Goal: Task Accomplishment & Management: Use online tool/utility

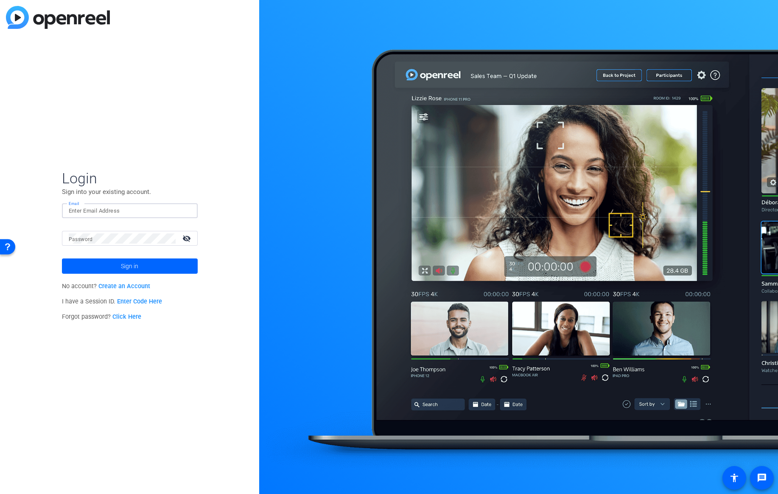
click at [95, 209] on input "Email" at bounding box center [130, 211] width 122 height 10
type input "kaveh.ryndak@verizonwireless.com"
click at [137, 270] on span "Sign in" at bounding box center [129, 265] width 17 height 21
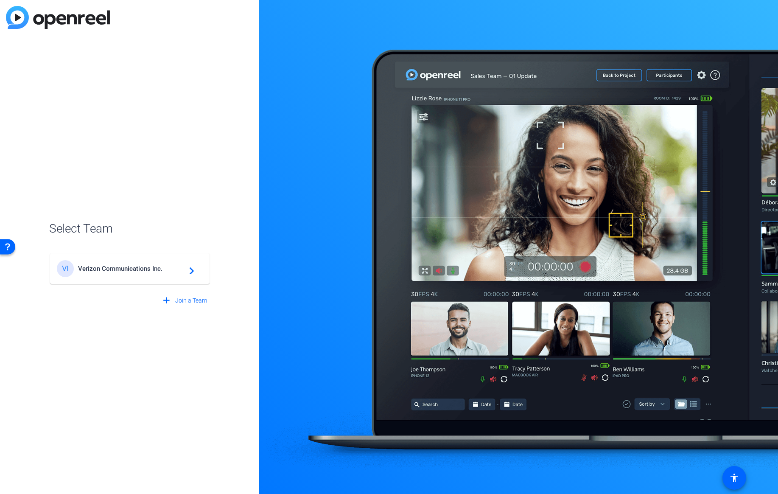
click at [137, 270] on span "Verizon Communications Inc." at bounding box center [131, 269] width 106 height 8
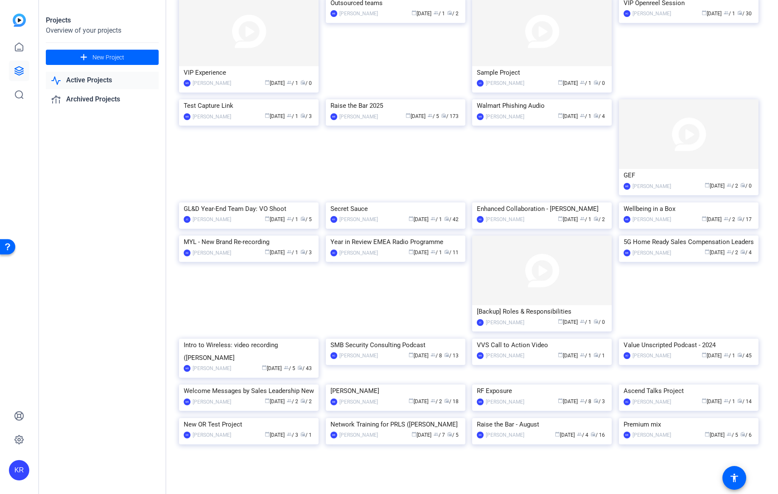
scroll to position [451, 0]
click at [368, 112] on div "Raise the Bar 2025" at bounding box center [395, 105] width 130 height 13
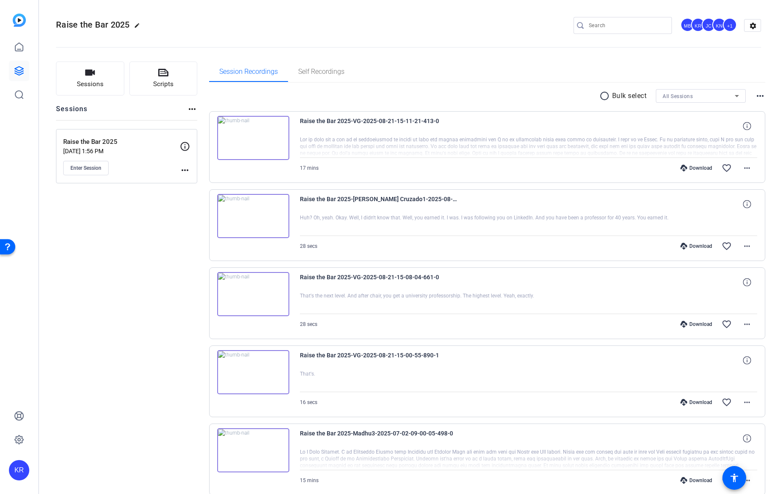
click at [256, 216] on img at bounding box center [253, 216] width 72 height 44
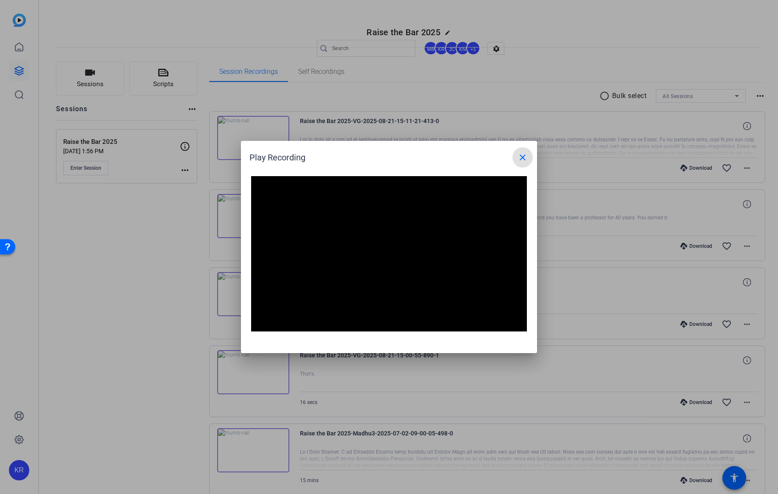
click at [522, 158] on mat-icon "close" at bounding box center [522, 157] width 10 height 10
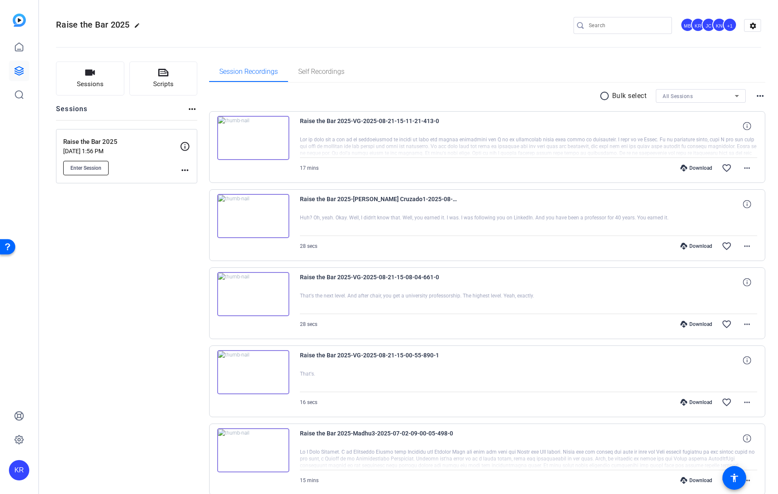
click at [97, 166] on span "Enter Session" at bounding box center [85, 168] width 31 height 7
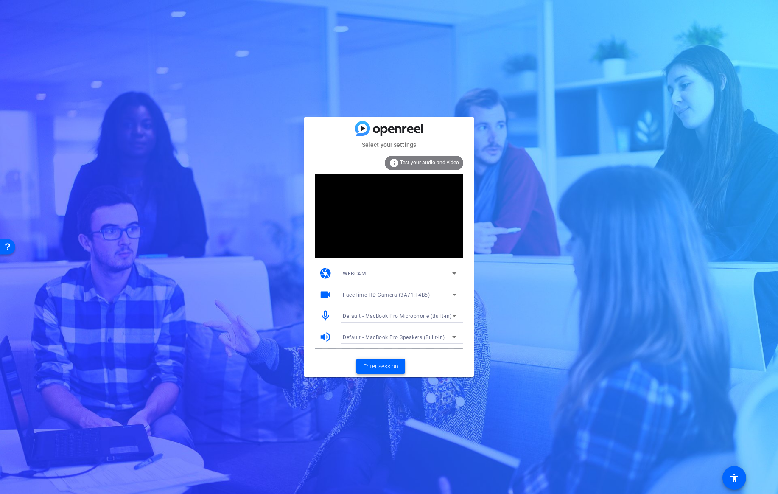
click at [388, 368] on span "Enter session" at bounding box center [380, 366] width 35 height 9
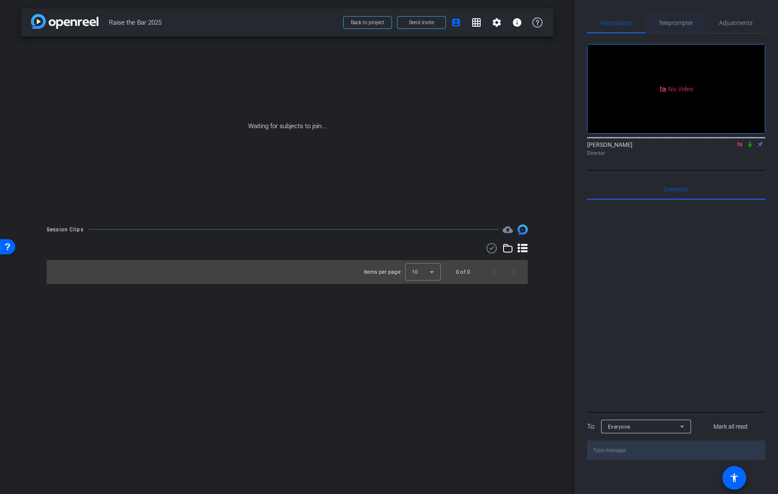
click at [680, 23] on span "Teleprompter" at bounding box center [675, 23] width 35 height 6
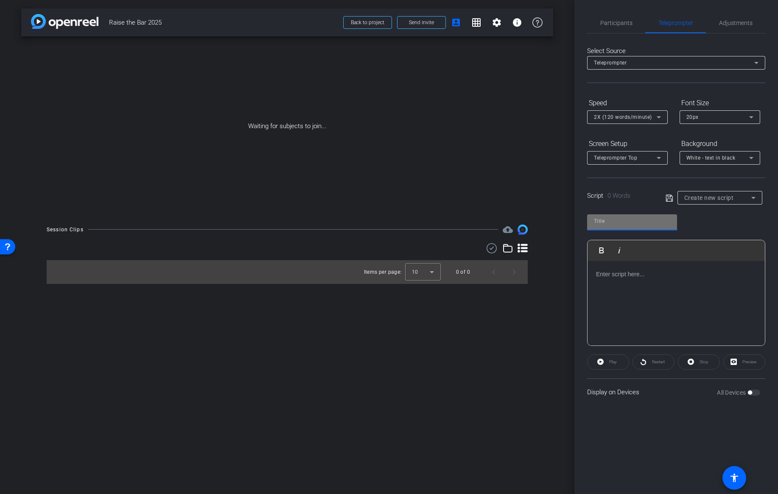
click at [605, 224] on input "text" at bounding box center [632, 221] width 76 height 10
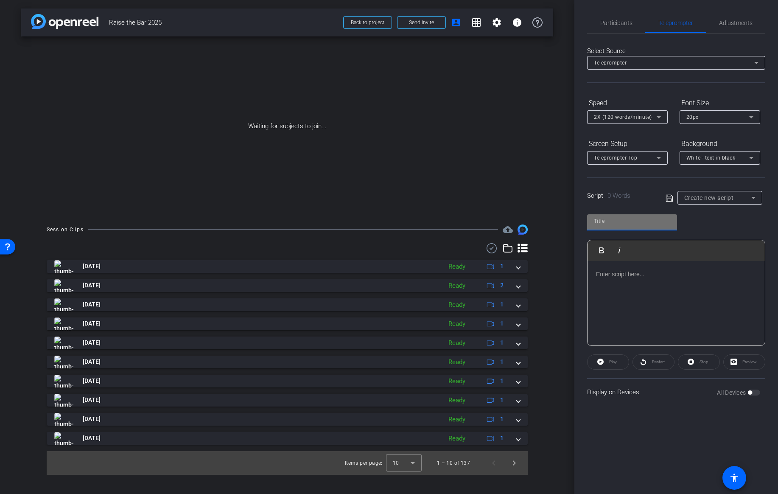
click at [616, 218] on input "text" at bounding box center [632, 221] width 76 height 10
click at [714, 196] on span "Create new script" at bounding box center [709, 197] width 50 height 7
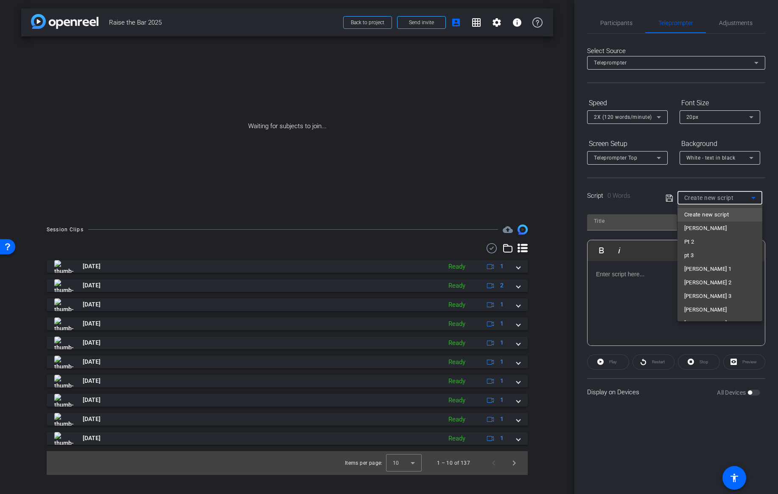
click at [697, 216] on span "Create new script" at bounding box center [706, 214] width 45 height 10
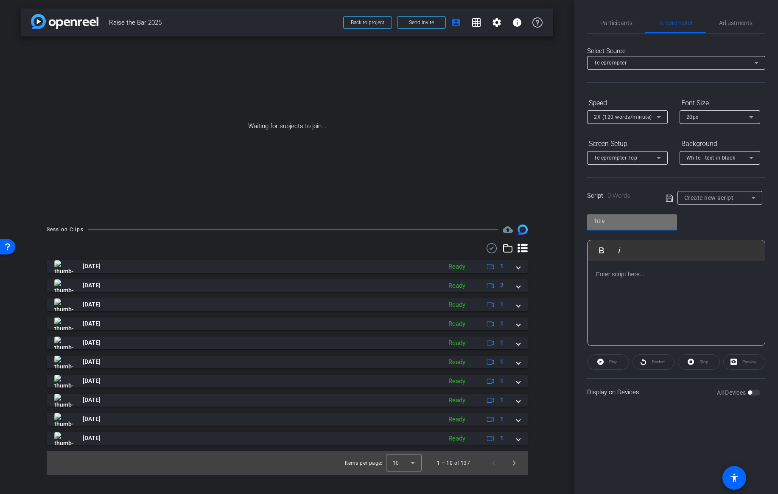
click at [617, 222] on input "text" at bounding box center [632, 221] width 76 height 10
click at [632, 297] on div at bounding box center [675, 303] width 177 height 85
click at [619, 278] on p at bounding box center [676, 273] width 160 height 9
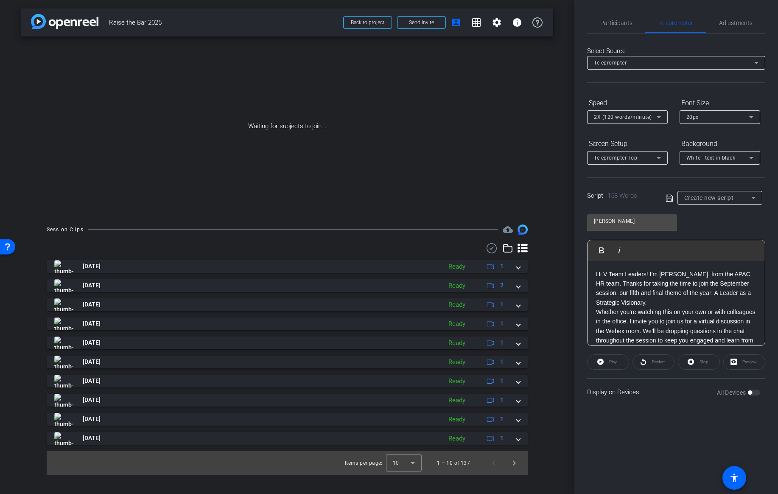
click at [650, 303] on p "Hi V Team Leaders! I’m [PERSON_NAME], from the APAC HR team. Thanks for taking …" at bounding box center [676, 288] width 160 height 38
click at [703, 193] on div "Create new script" at bounding box center [717, 198] width 67 height 10
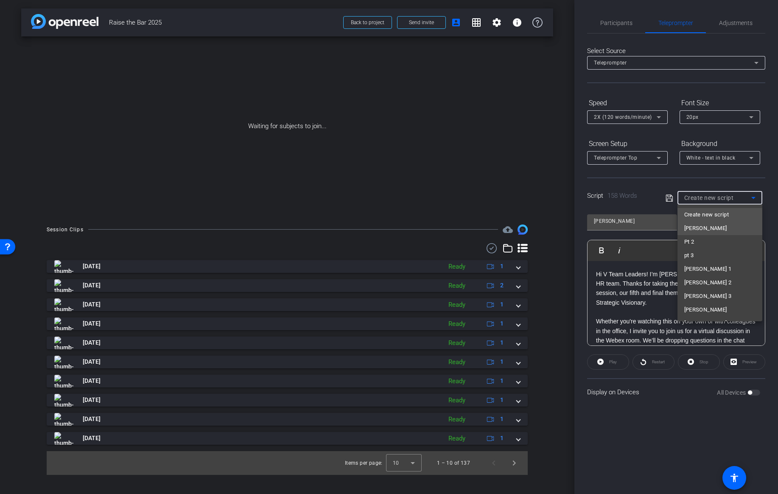
click at [687, 227] on span "[PERSON_NAME]" at bounding box center [705, 228] width 43 height 10
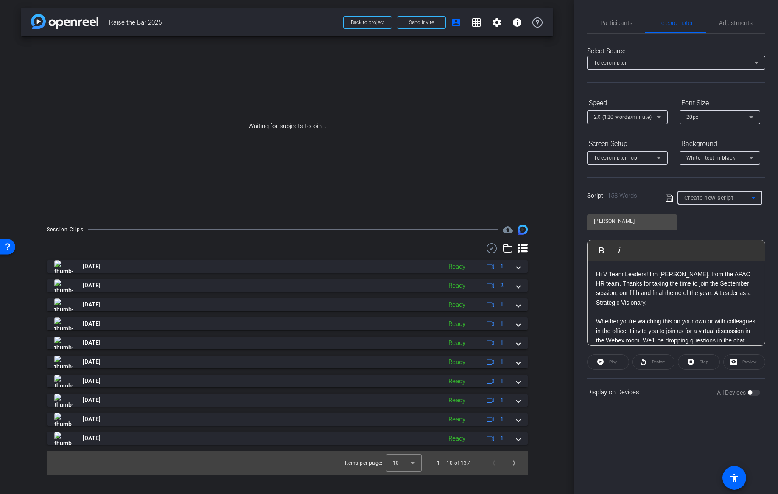
type input "[PERSON_NAME]"
click at [704, 199] on div "[PERSON_NAME]" at bounding box center [717, 197] width 67 height 11
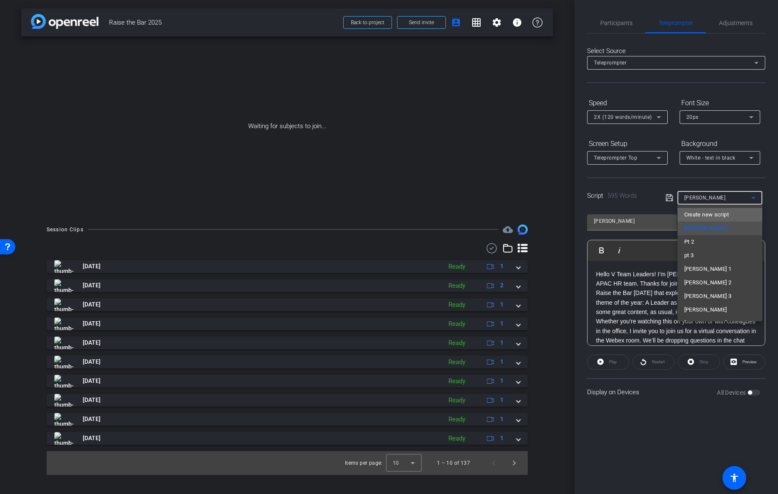
click at [697, 214] on span "Create new script" at bounding box center [706, 214] width 45 height 10
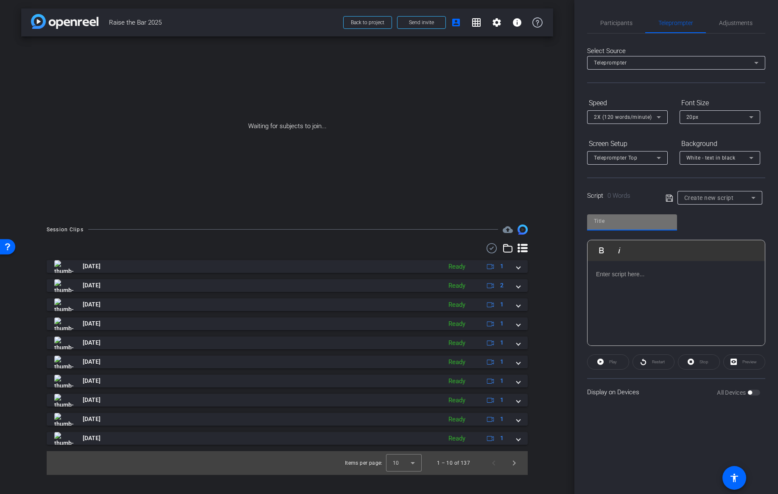
click at [612, 219] on input "text" at bounding box center [632, 221] width 76 height 10
type input "Dani 2"
click at [619, 274] on p at bounding box center [676, 273] width 160 height 9
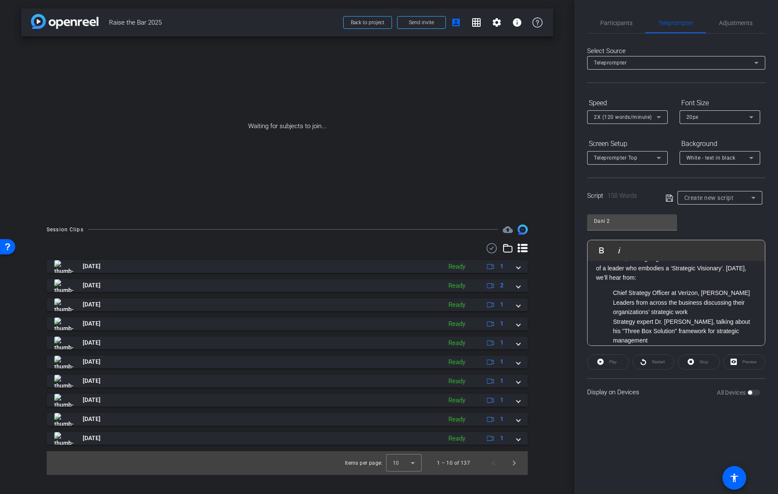
click at [611, 292] on ol "Chief Strategy Officer at Verizon, [PERSON_NAME] Leaders from across the busine…" at bounding box center [676, 316] width 160 height 57
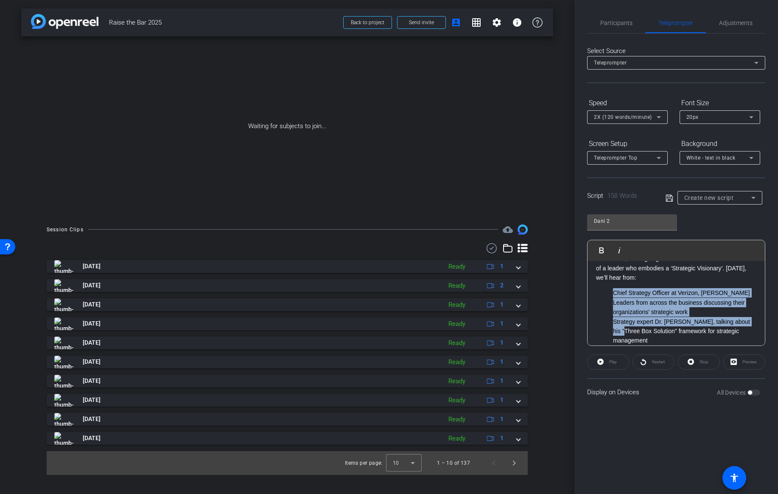
drag, startPoint x: 611, startPoint y: 292, endPoint x: 609, endPoint y: 327, distance: 34.8
click at [609, 327] on ol "Chief Strategy Officer at Verizon, [PERSON_NAME] Leaders from across the busine…" at bounding box center [676, 316] width 160 height 57
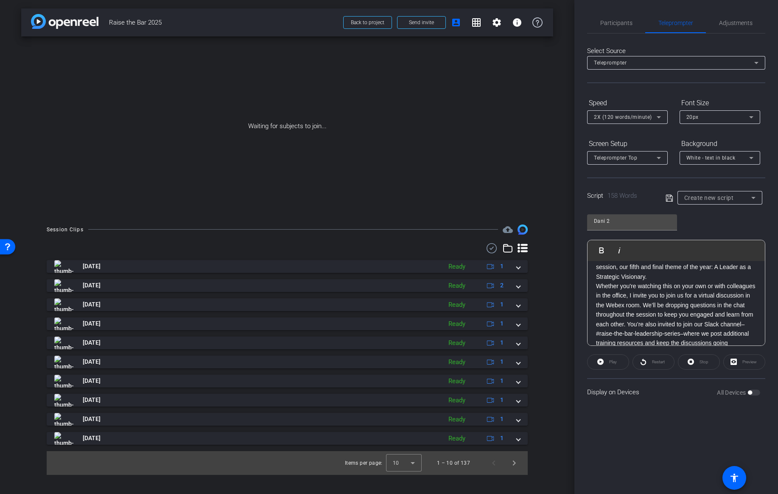
scroll to position [0, 0]
click at [651, 302] on p "Hi V Team Leaders! I’m [PERSON_NAME], from the APAC HR team. Thanks for taking …" at bounding box center [676, 288] width 160 height 38
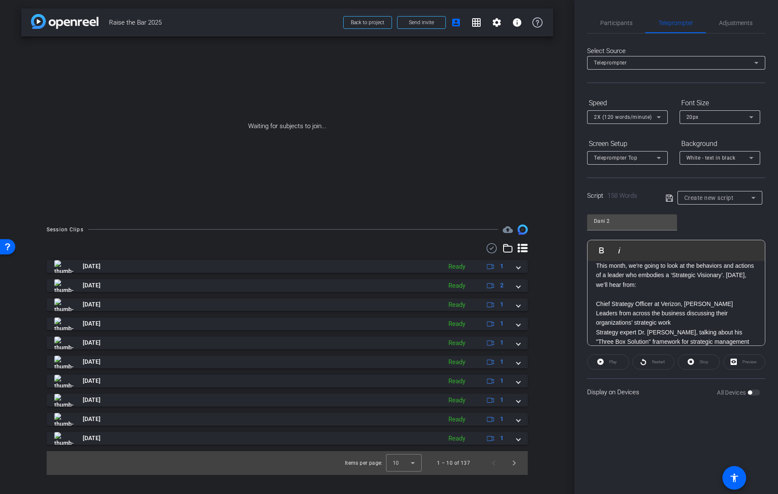
scroll to position [151, 0]
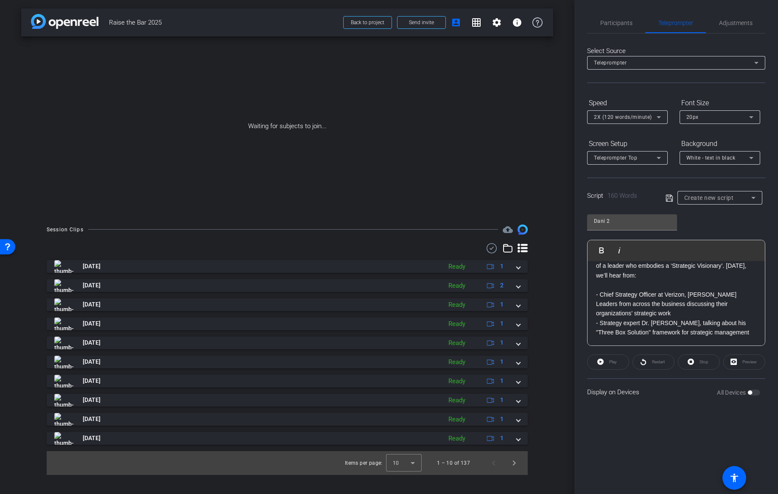
click at [595, 304] on div "Hi V Team Leaders! I’m [PERSON_NAME], from the APAC HR team. Thanks for taking …" at bounding box center [675, 227] width 177 height 235
click at [752, 334] on p "- Strategy expert Dr. [PERSON_NAME], talking about his "Three Box Solution" fra…" at bounding box center [676, 327] width 160 height 19
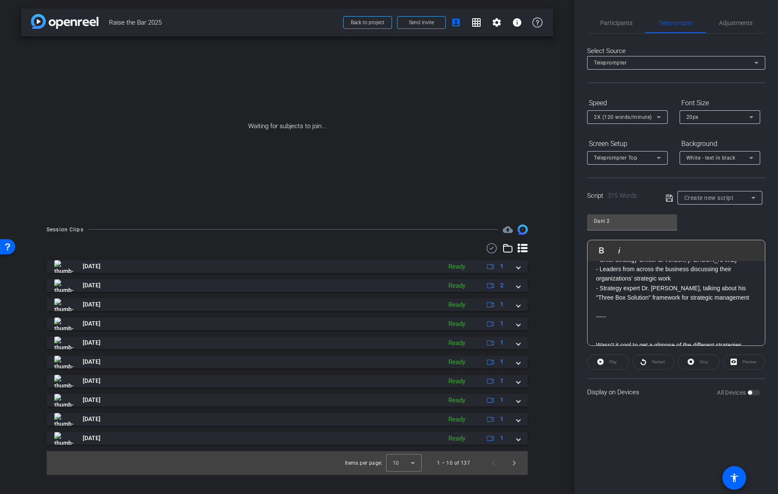
scroll to position [187, 0]
click at [613, 329] on p at bounding box center [676, 329] width 160 height 19
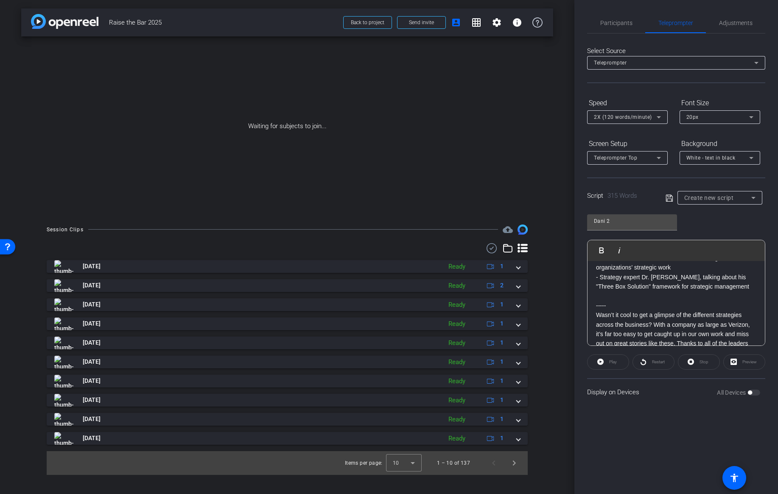
scroll to position [199, 0]
click at [596, 313] on p "Wasn’t it cool to get a glimpse of the different strategies across the business…" at bounding box center [676, 330] width 160 height 47
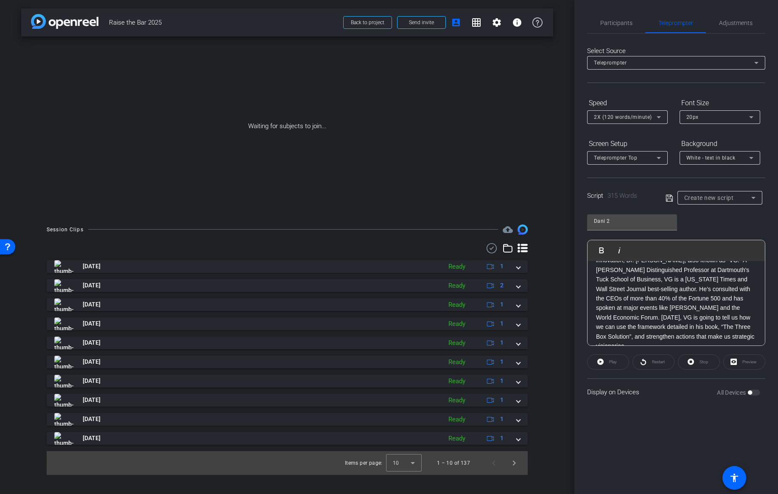
scroll to position [340, 0]
click at [674, 340] on div "Hi V Team Leaders! I’m [PERSON_NAME], from the APAC HR team. Thanks for taking …" at bounding box center [675, 137] width 177 height 435
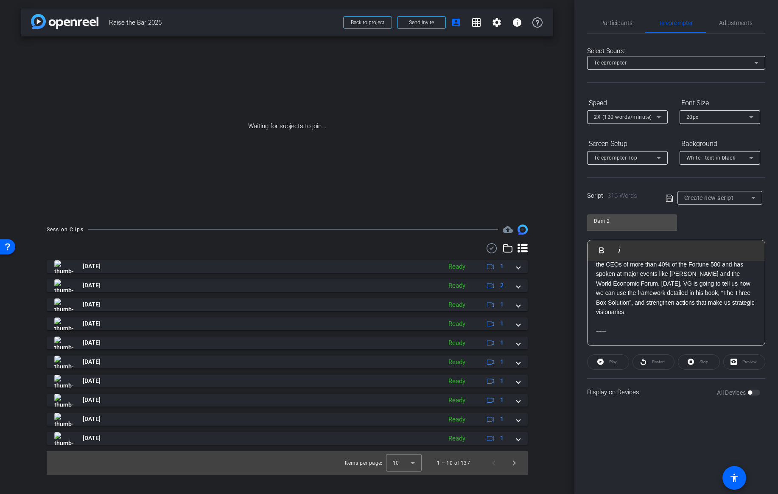
click at [597, 345] on p at bounding box center [676, 349] width 160 height 9
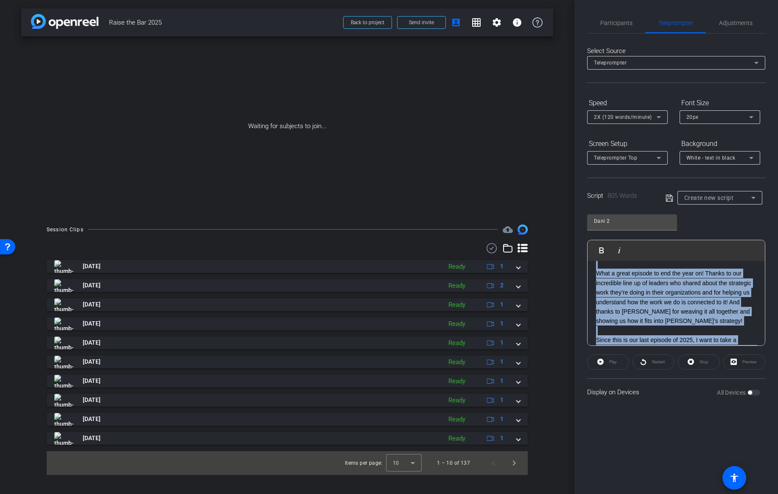
scroll to position [891, 0]
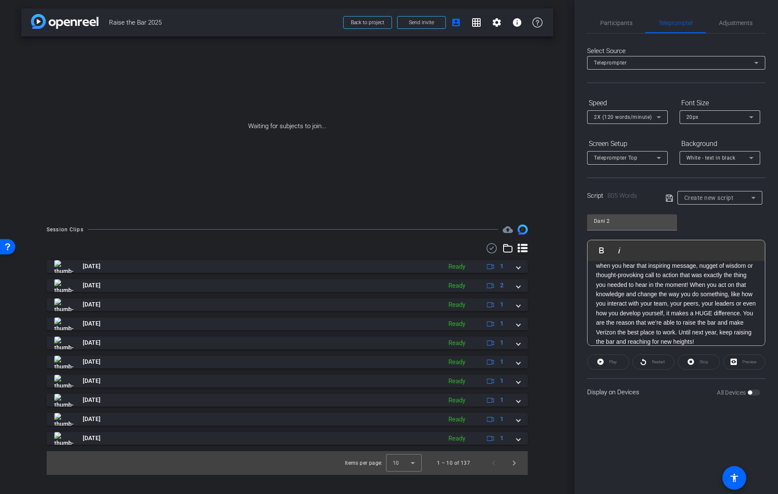
drag, startPoint x: 595, startPoint y: 285, endPoint x: 611, endPoint y: 444, distance: 160.7
click at [611, 444] on div "Participants Teleprompter Adjustments [PERSON_NAME] Director Everyone 0 Mark al…" at bounding box center [676, 247] width 204 height 494
click at [639, 223] on input "Dani 2" at bounding box center [632, 221] width 76 height 10
click at [669, 198] on icon at bounding box center [668, 197] width 7 height 7
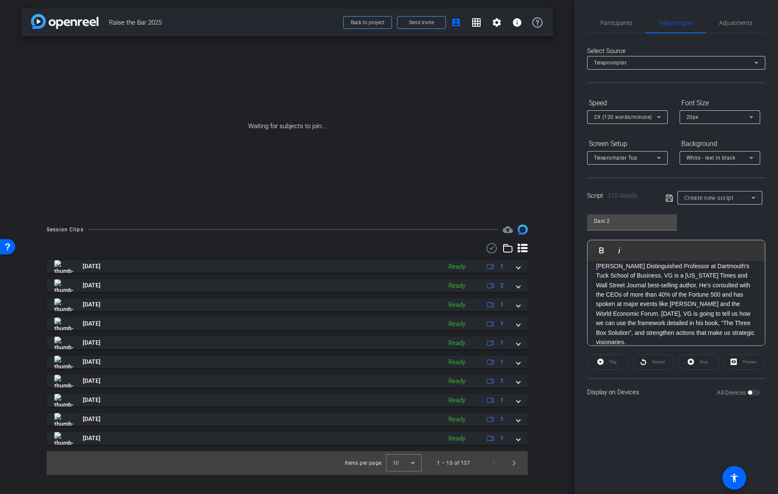
click at [668, 200] on icon at bounding box center [669, 198] width 8 height 10
click at [647, 224] on input "Dani 2" at bounding box center [632, 221] width 76 height 10
click at [669, 199] on icon at bounding box center [669, 198] width 8 height 10
click at [693, 198] on span "Create new script" at bounding box center [709, 197] width 50 height 7
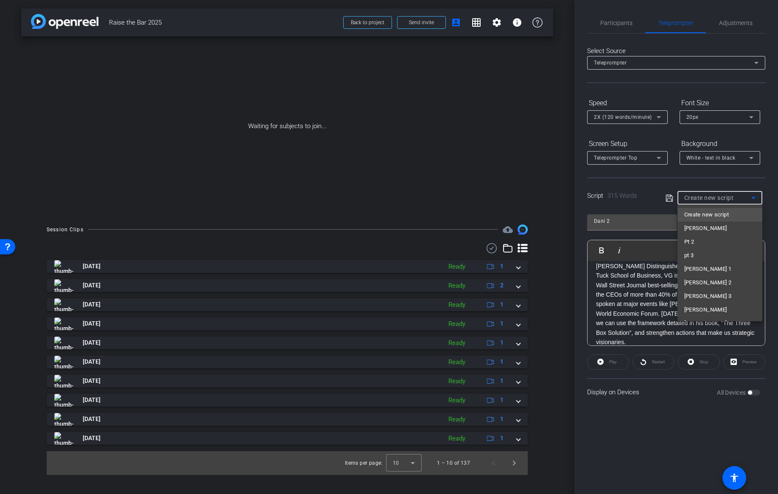
click at [638, 203] on div at bounding box center [389, 247] width 778 height 494
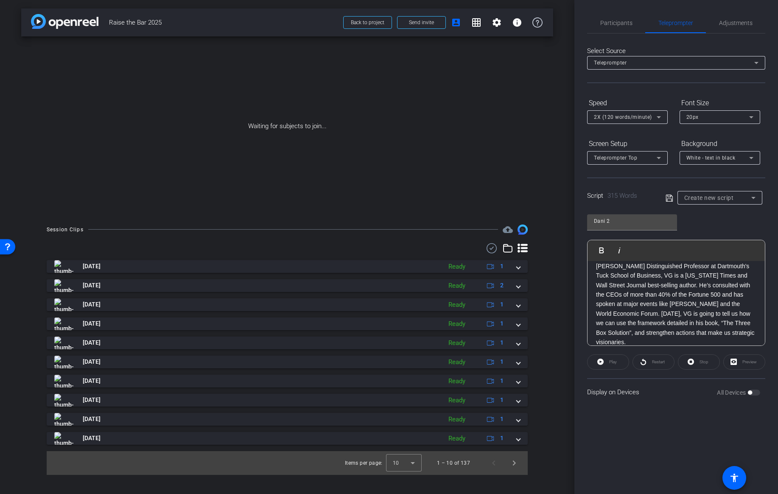
click at [627, 285] on p "Our next guest is a leading authority on strategy and innovation, Dr. [PERSON_N…" at bounding box center [676, 294] width 160 height 104
click at [620, 220] on input "Dani 2" at bounding box center [632, 221] width 76 height 10
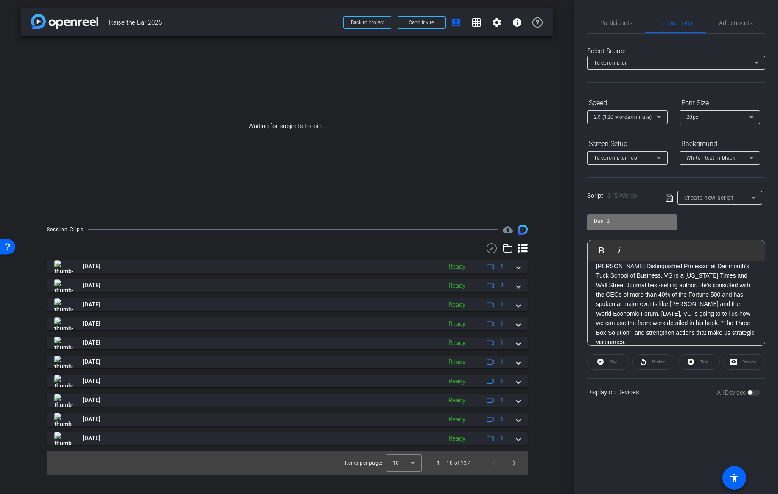
click at [620, 220] on input "Dani 2" at bounding box center [632, 221] width 76 height 10
type input "Dani 2"
click at [672, 199] on icon at bounding box center [668, 197] width 7 height 7
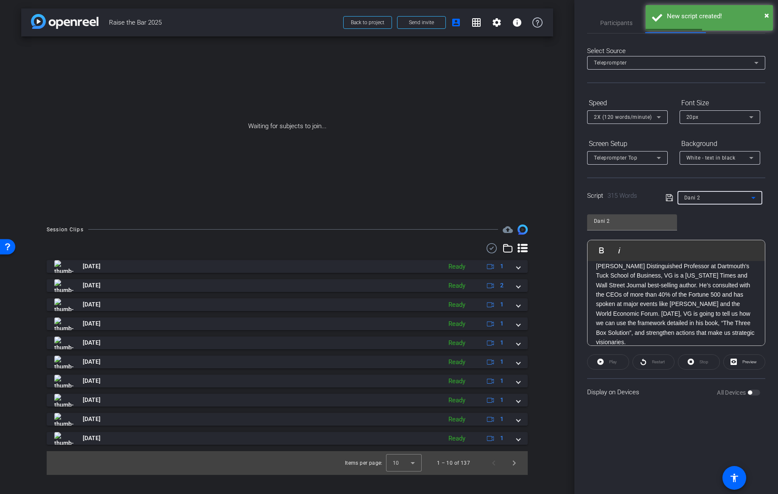
click at [701, 202] on div "Dani 2" at bounding box center [717, 197] width 67 height 11
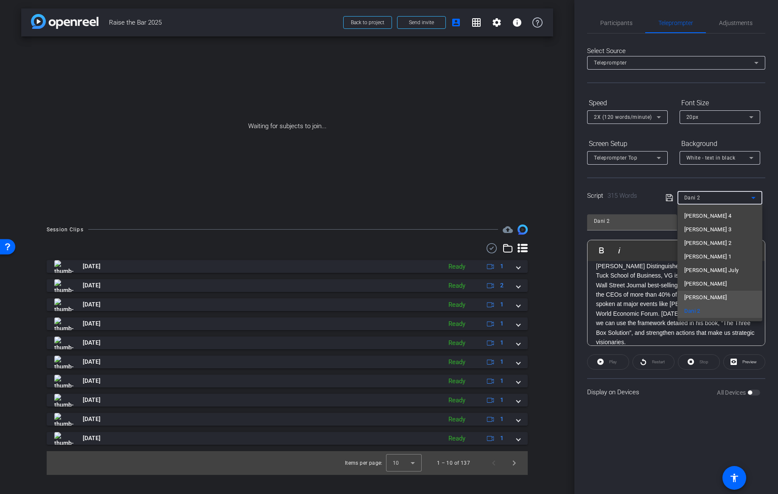
scroll to position [0, 0]
click at [710, 216] on span "Create new script" at bounding box center [706, 214] width 45 height 10
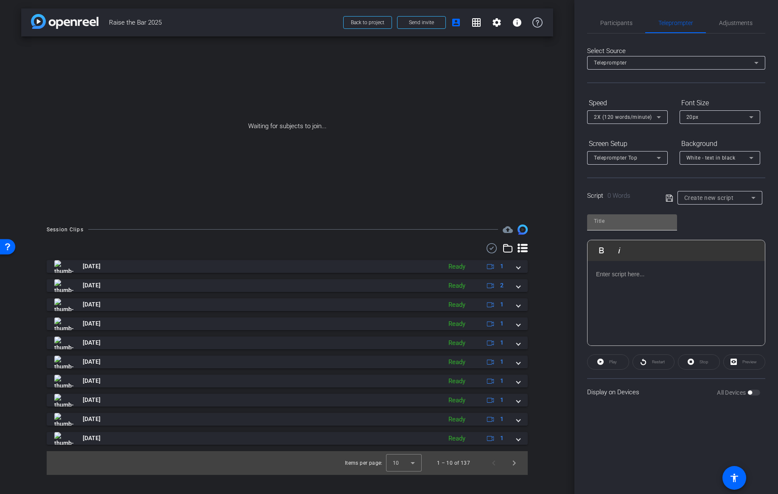
click at [617, 226] on div at bounding box center [632, 221] width 76 height 14
click at [616, 283] on div at bounding box center [675, 303] width 177 height 85
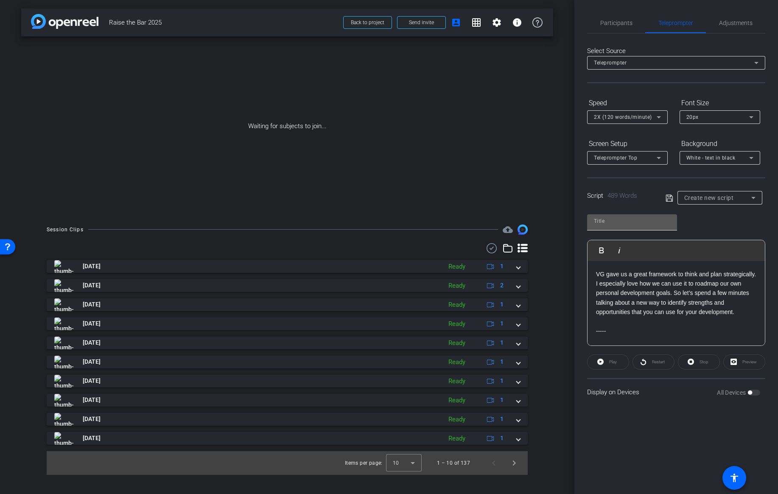
click at [608, 220] on input "text" at bounding box center [632, 221] width 76 height 10
type input "Dani 3"
click at [669, 197] on icon at bounding box center [669, 198] width 8 height 10
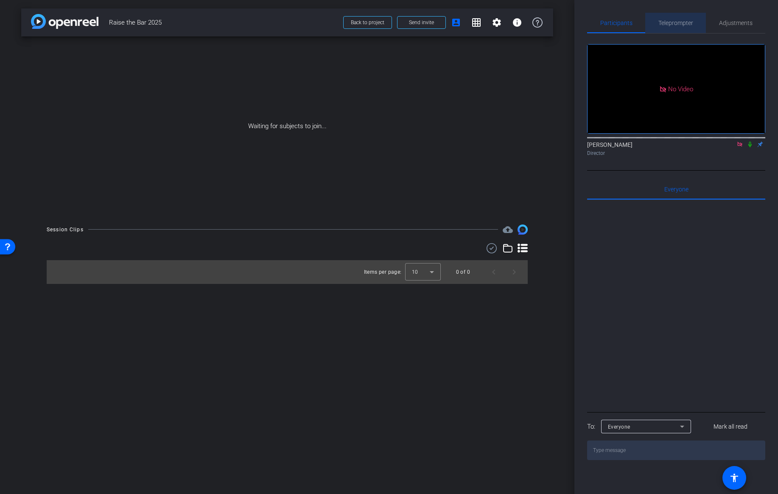
click at [681, 21] on span "Teleprompter" at bounding box center [675, 23] width 35 height 6
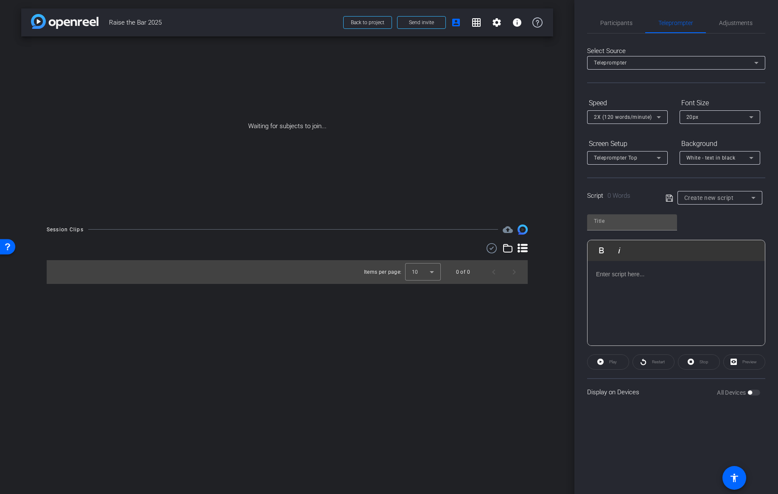
click at [738, 196] on div "Create new script" at bounding box center [717, 198] width 67 height 10
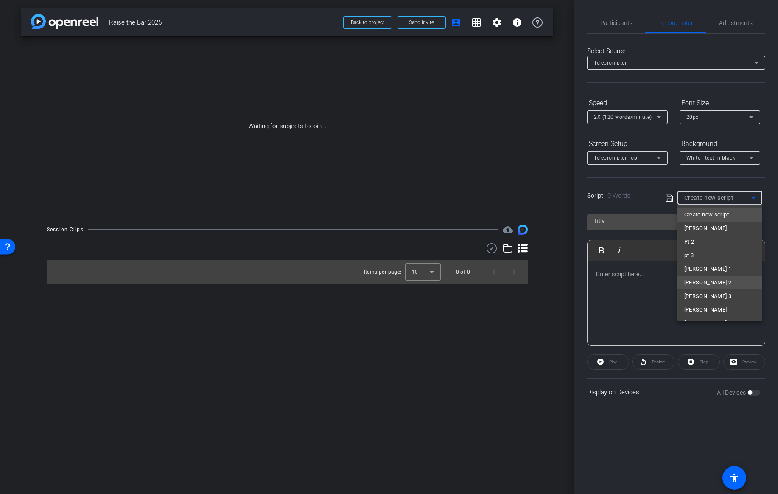
scroll to position [162, 0]
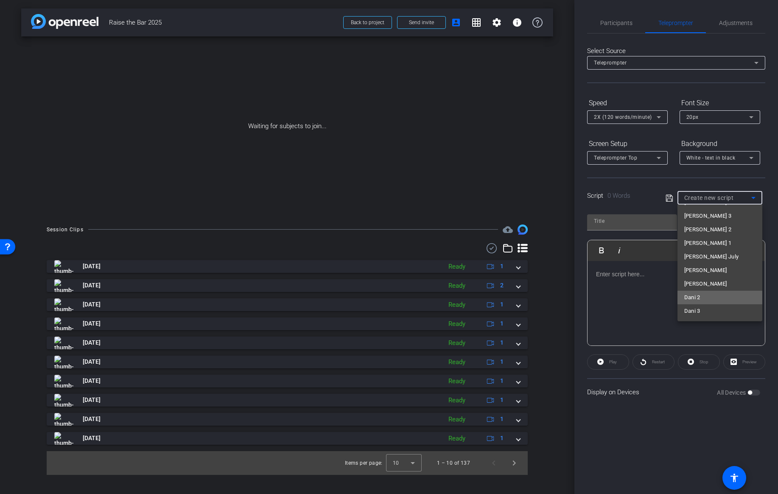
click at [701, 297] on mat-option "Dani 2" at bounding box center [719, 297] width 85 height 14
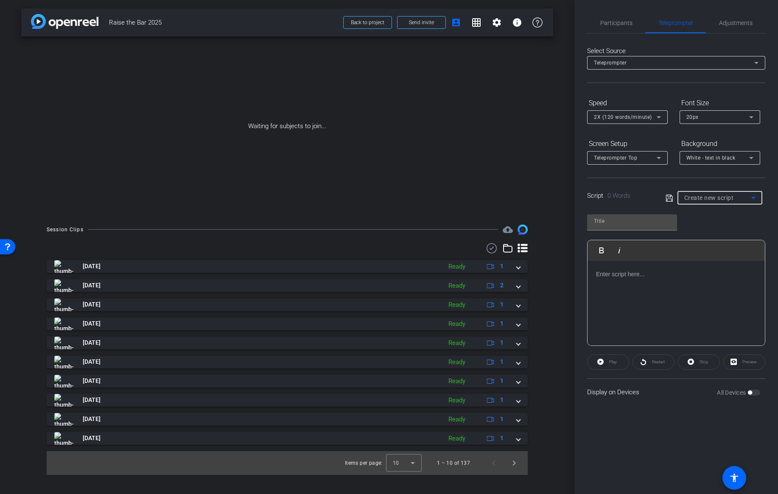
type input "Dani 2"
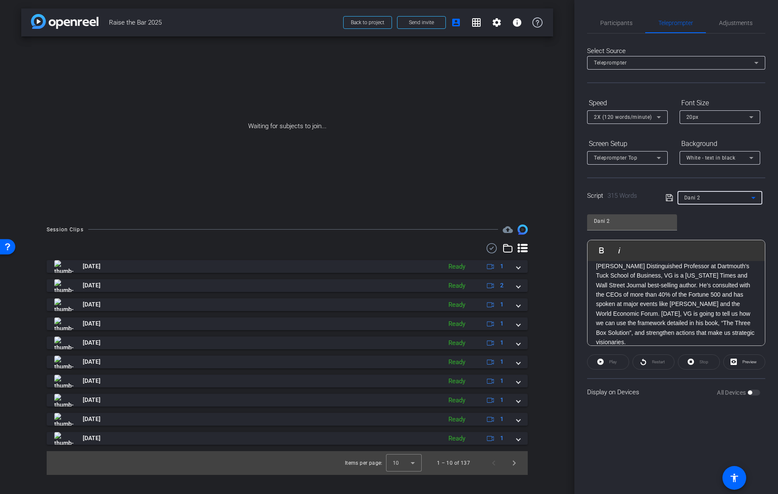
scroll to position [0, 0]
